Goal: Check status: Check status

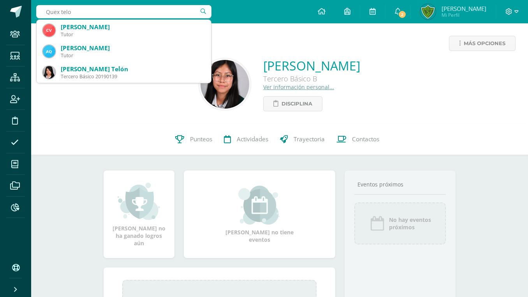
type input "Quex telon"
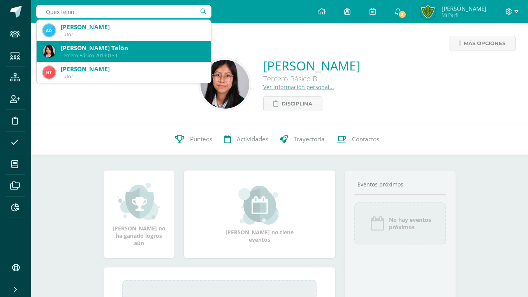
click at [134, 51] on div "Tiffany Alejandra Quex Telón" at bounding box center [133, 48] width 144 height 8
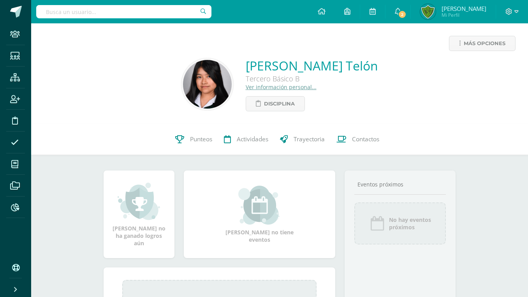
click at [266, 86] on link "Ver información personal..." at bounding box center [281, 86] width 71 height 7
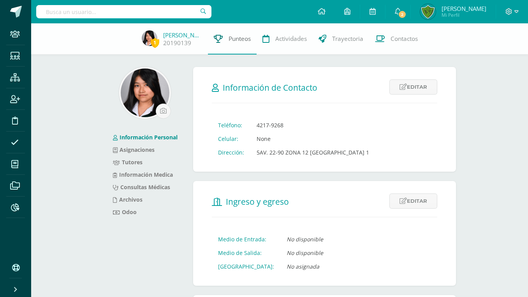
click at [229, 38] on span "Punteos" at bounding box center [240, 39] width 22 height 8
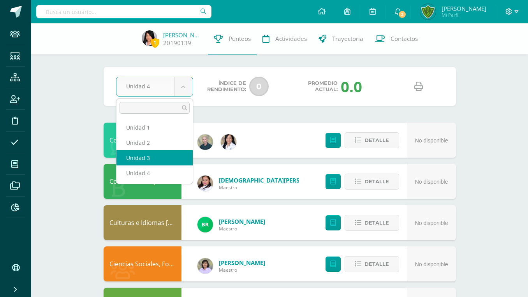
select select "Unidad 3"
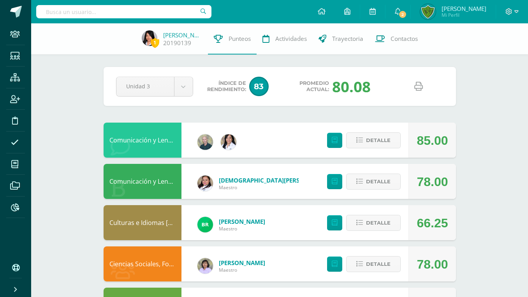
click at [418, 87] on icon at bounding box center [418, 86] width 9 height 9
